Goal: Entertainment & Leisure: Consume media (video, audio)

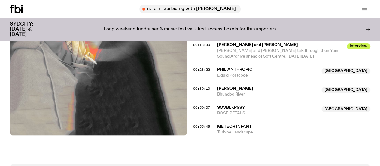
scroll to position [310, 0]
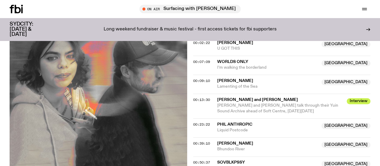
click at [256, 113] on span "[PERSON_NAME] and [PERSON_NAME] talk through their Yuin Sound Archive ahead of …" at bounding box center [277, 108] width 121 height 10
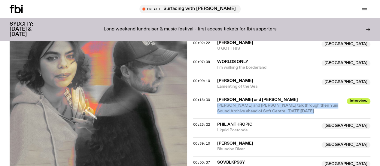
click at [256, 113] on span "[PERSON_NAME] and [PERSON_NAME] talk through their Yuin Sound Archive ahead of …" at bounding box center [277, 108] width 121 height 10
click at [298, 113] on span "[PERSON_NAME] and [PERSON_NAME] talk through their Yuin Sound Archive ahead of …" at bounding box center [277, 108] width 121 height 10
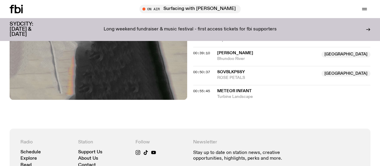
scroll to position [190, 0]
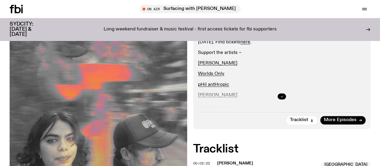
click at [279, 99] on button "button" at bounding box center [282, 96] width 8 height 6
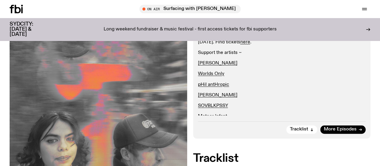
click at [283, 119] on div "With special guests . Catch them at Soft Centre 's discourse program [DATE][DAT…" at bounding box center [282, 77] width 168 height 86
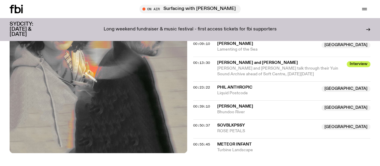
scroll to position [340, 0]
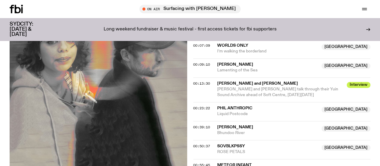
click at [240, 35] on span "U GOT THIS" at bounding box center [267, 32] width 101 height 6
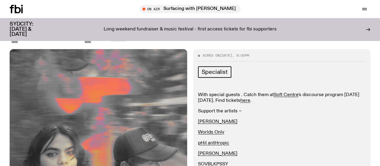
scroll to position [160, 0]
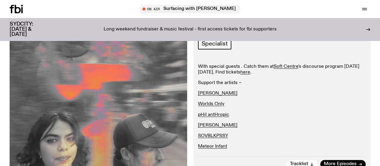
click at [17, 14] on div "Schedule Explore Read Volunteer Newsletter On Air Surfacing with [PERSON_NAME] …" at bounding box center [190, 9] width 380 height 18
click at [17, 11] on icon at bounding box center [16, 9] width 13 height 8
